Goal: Understand process/instructions: Learn how to perform a task or action

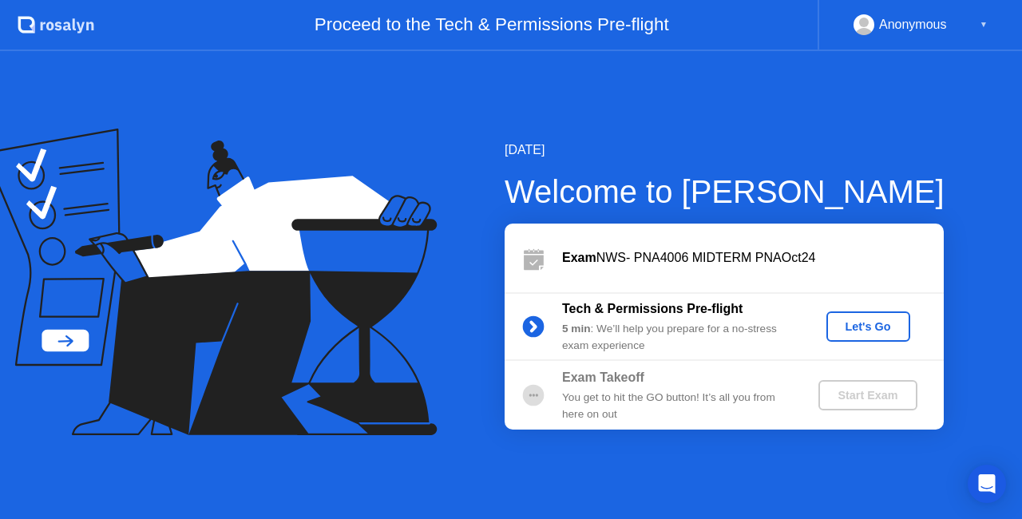
click at [880, 321] on div "Let's Go" at bounding box center [868, 326] width 71 height 13
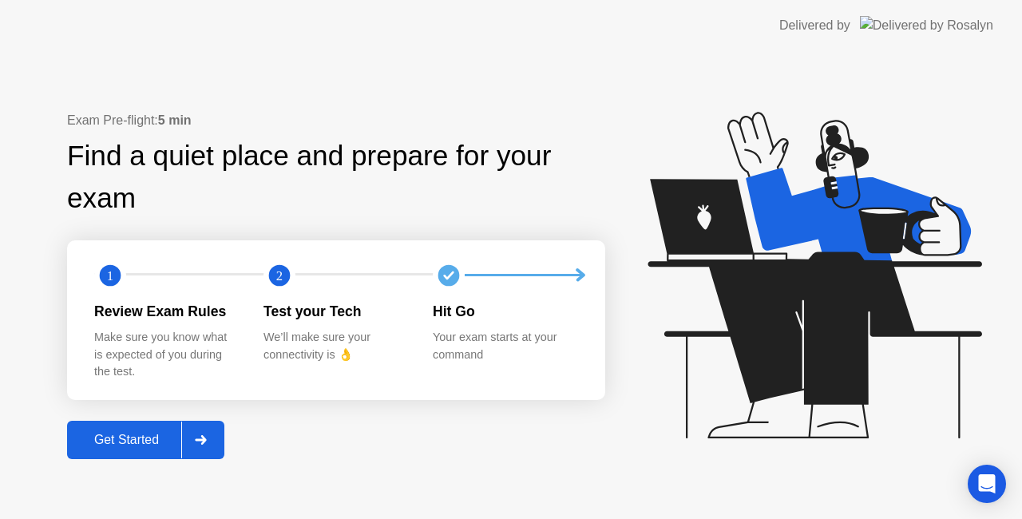
click at [145, 438] on div "Get Started" at bounding box center [126, 440] width 109 height 14
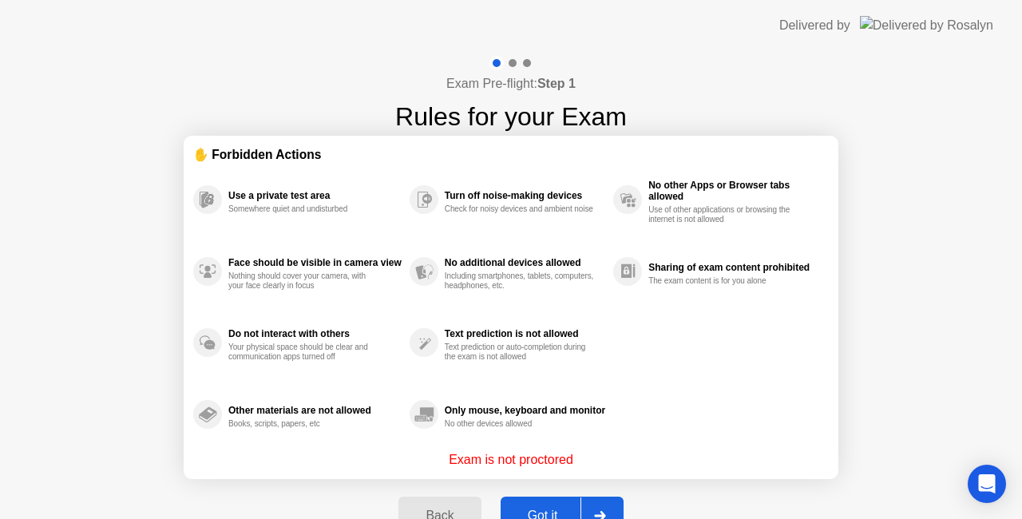
click at [553, 504] on button "Got it" at bounding box center [562, 516] width 123 height 38
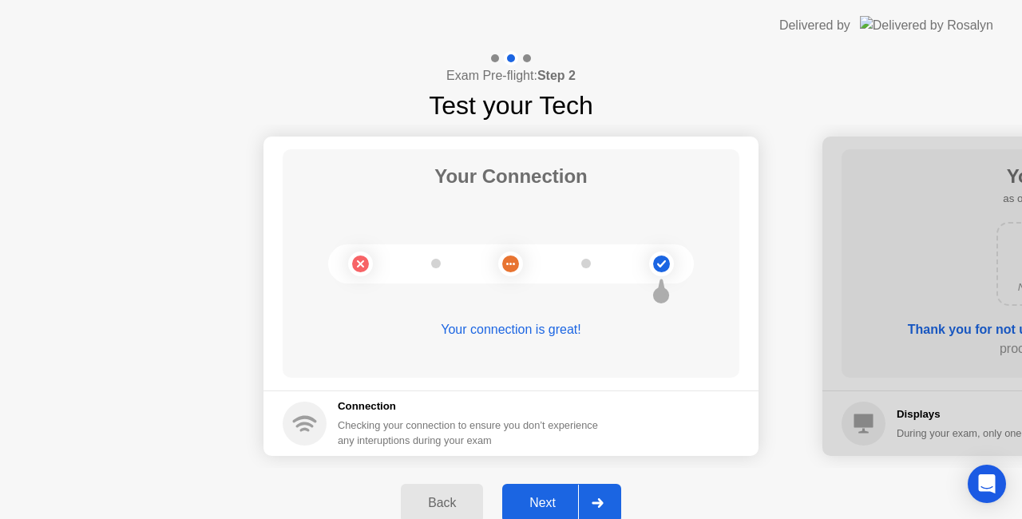
click at [550, 499] on div "Next" at bounding box center [542, 503] width 71 height 14
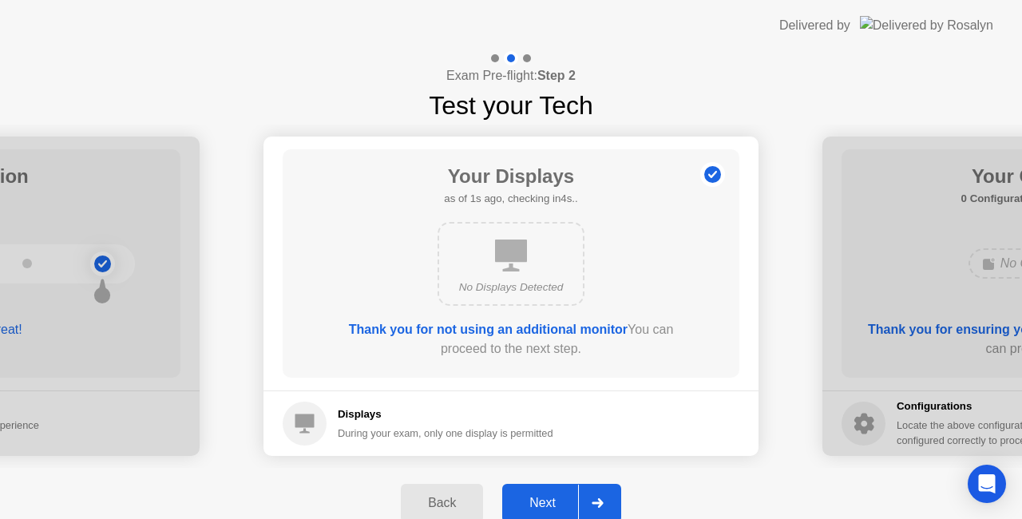
click at [550, 499] on div "Next" at bounding box center [542, 503] width 71 height 14
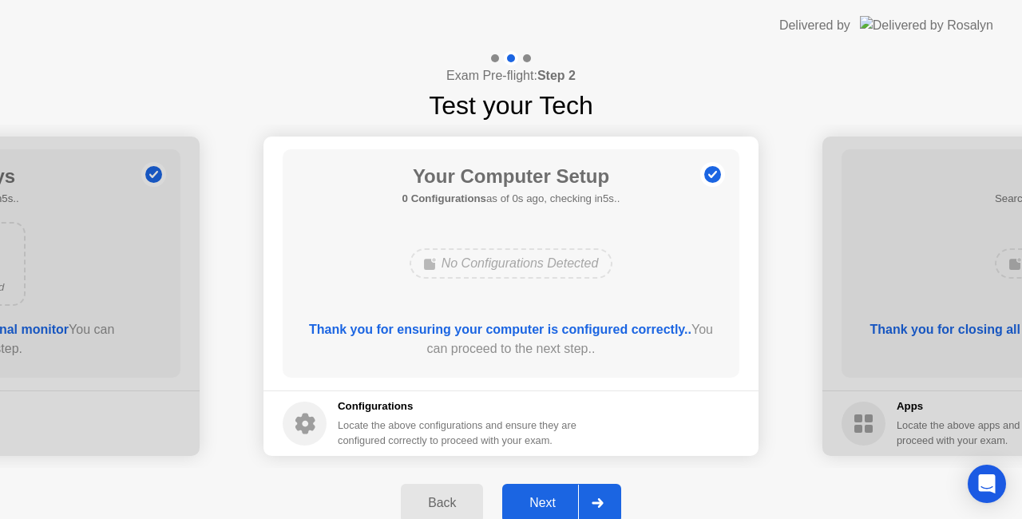
click at [550, 499] on div "Next" at bounding box center [542, 503] width 71 height 14
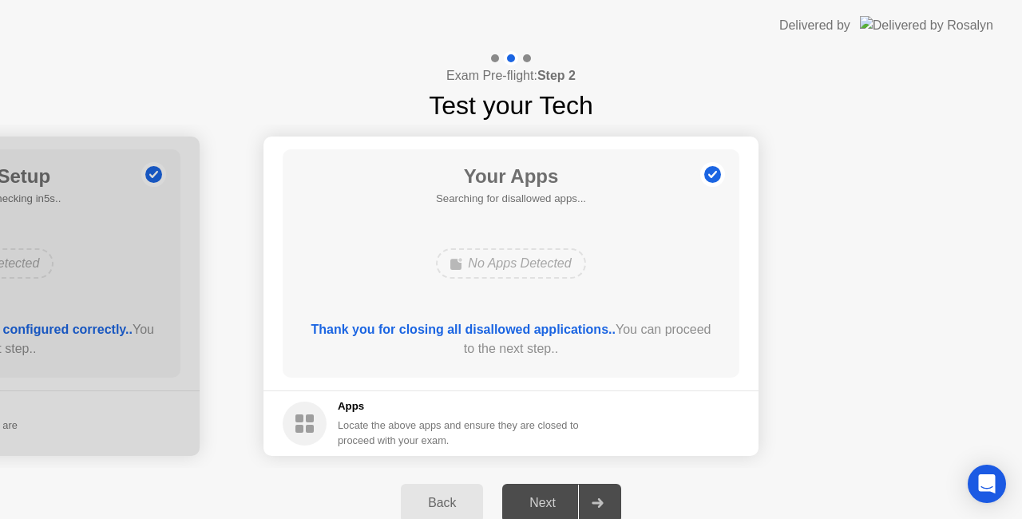
click at [550, 499] on div "Next" at bounding box center [542, 503] width 71 height 14
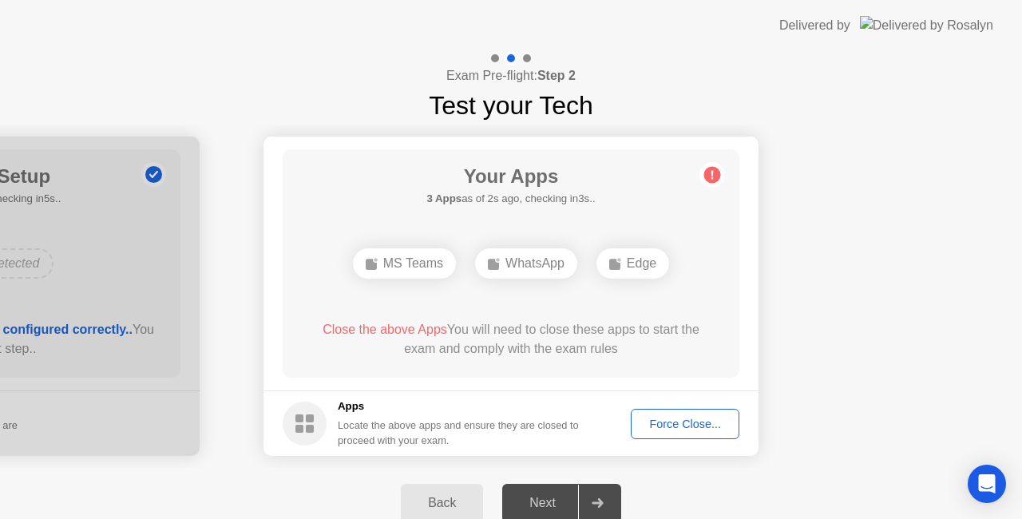
click at [597, 501] on icon at bounding box center [598, 503] width 12 height 10
click at [543, 260] on div "WhatsApp" at bounding box center [526, 263] width 102 height 30
click at [501, 267] on div "WhatsApp" at bounding box center [526, 263] width 102 height 30
click at [715, 178] on circle at bounding box center [712, 175] width 17 height 17
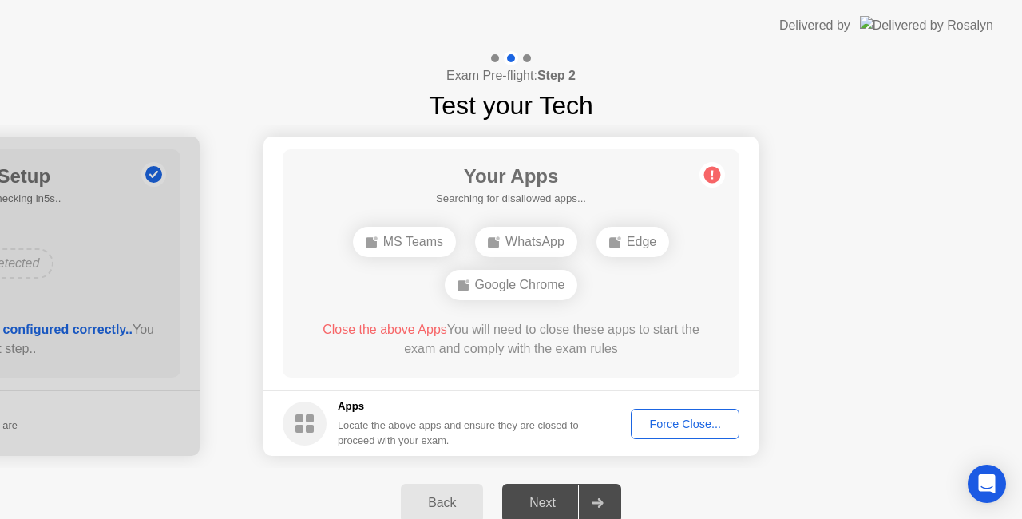
click at [715, 178] on circle at bounding box center [712, 175] width 17 height 17
click at [406, 331] on span "Close the above Apps" at bounding box center [385, 330] width 125 height 14
click at [400, 238] on div "MS Teams" at bounding box center [404, 242] width 103 height 30
click at [538, 243] on div "WhatsApp" at bounding box center [526, 242] width 102 height 30
click at [533, 244] on div "WhatsApp" at bounding box center [526, 242] width 102 height 30
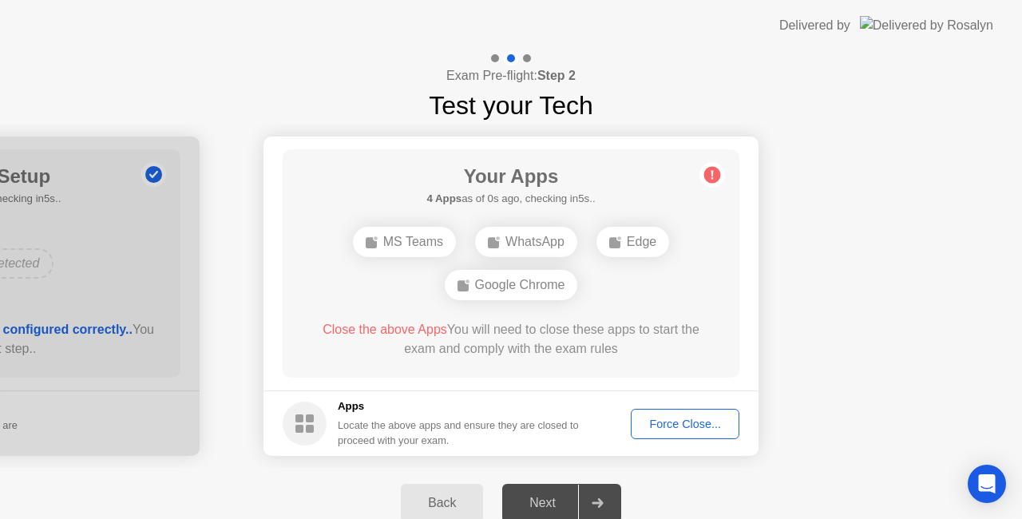
click at [643, 248] on div "Edge" at bounding box center [632, 242] width 73 height 30
click at [537, 285] on div "Google Chrome" at bounding box center [511, 285] width 133 height 30
click at [683, 426] on div "Force Close..." at bounding box center [684, 424] width 97 height 13
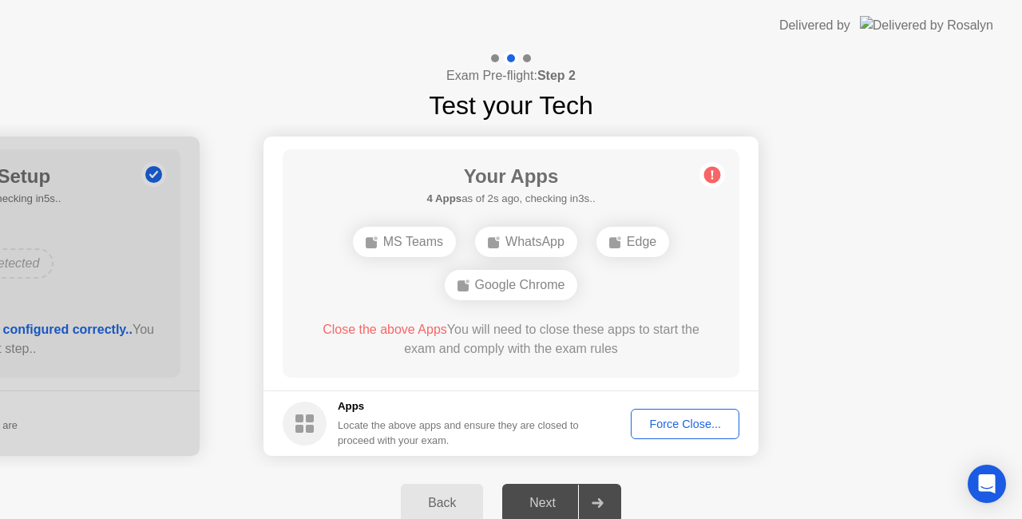
click at [666, 419] on div "Force Close..." at bounding box center [684, 424] width 97 height 13
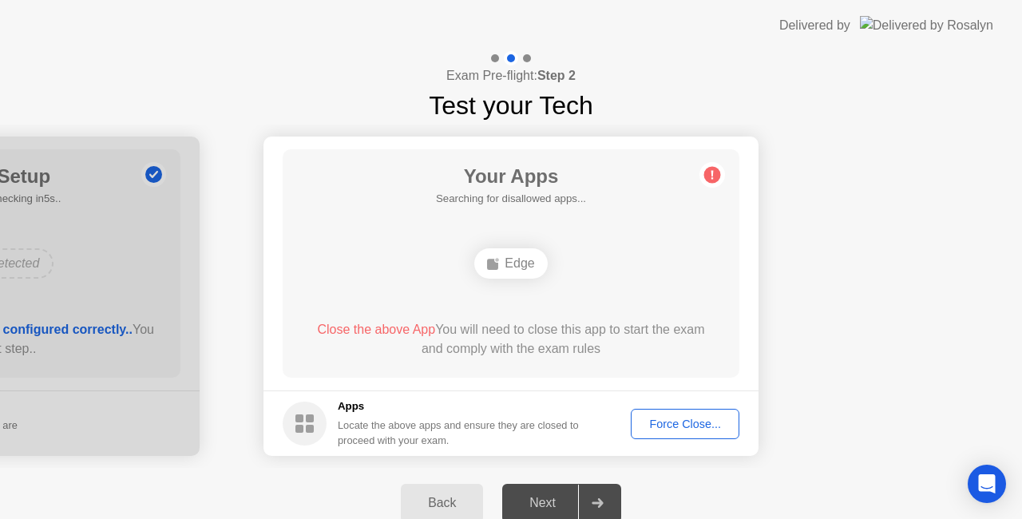
click at [672, 426] on div "Force Close..." at bounding box center [684, 424] width 97 height 13
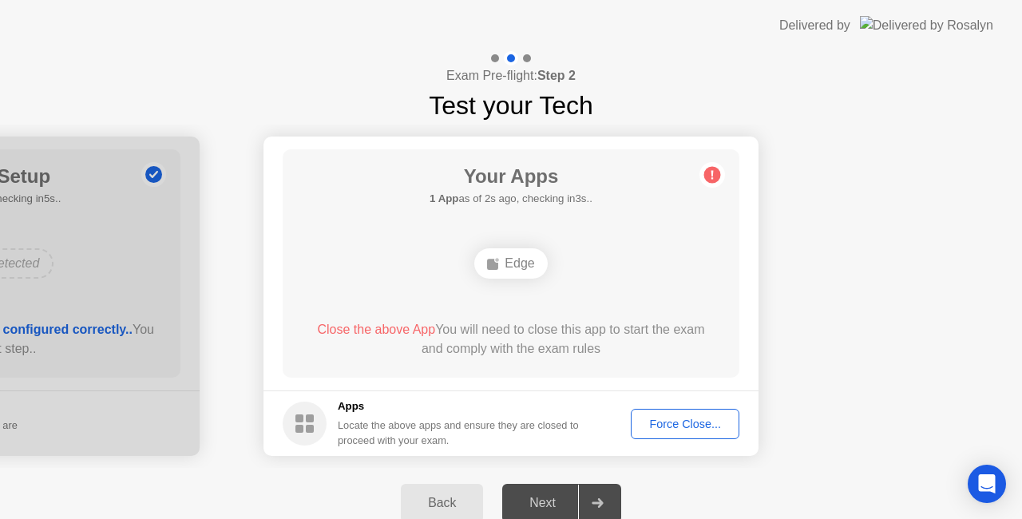
click at [691, 420] on div "Force Close..." at bounding box center [684, 424] width 97 height 13
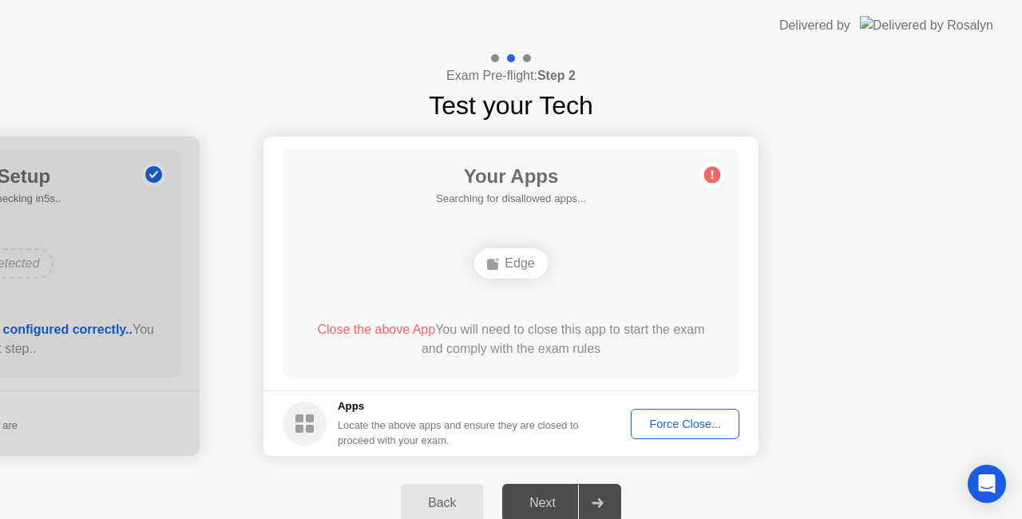
click at [695, 425] on div "Force Close..." at bounding box center [684, 424] width 97 height 13
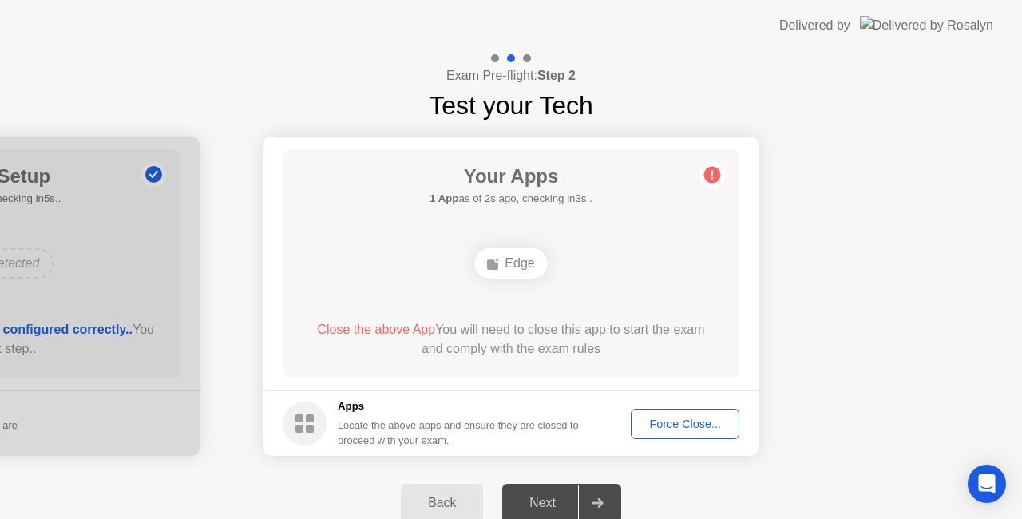
click at [532, 509] on div "Next" at bounding box center [542, 503] width 71 height 14
